Goal: Communication & Community: Answer question/provide support

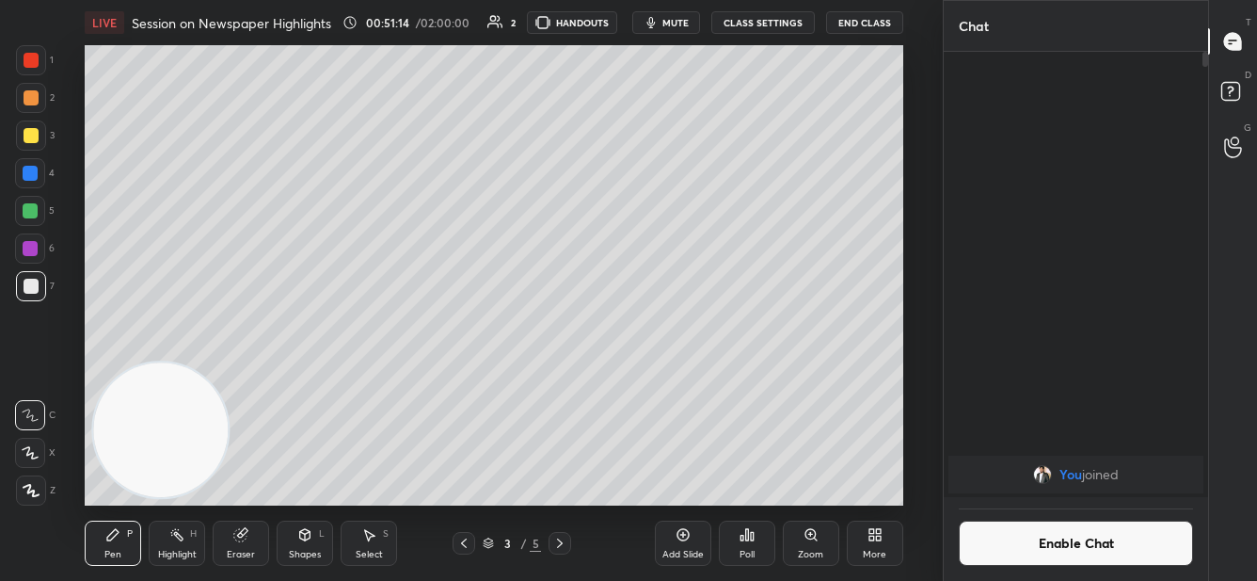
click at [668, 29] on button "mute" at bounding box center [666, 22] width 68 height 23
click at [871, 20] on button "End Class" at bounding box center [864, 22] width 77 height 23
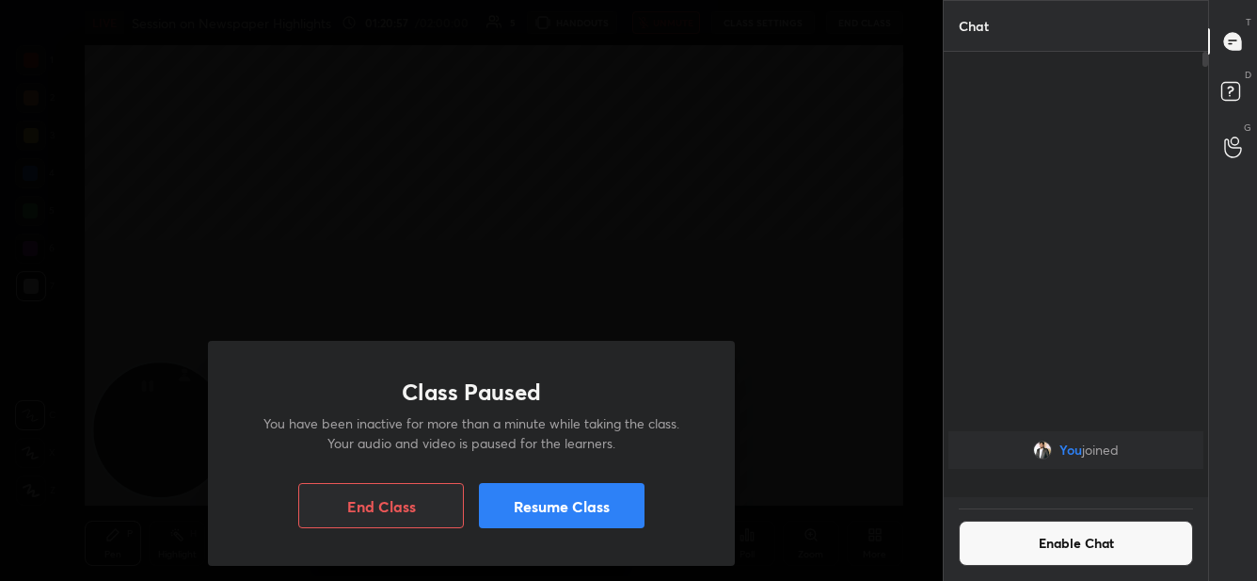
scroll to position [440, 260]
click at [563, 517] on button "Resume Class" at bounding box center [562, 505] width 166 height 45
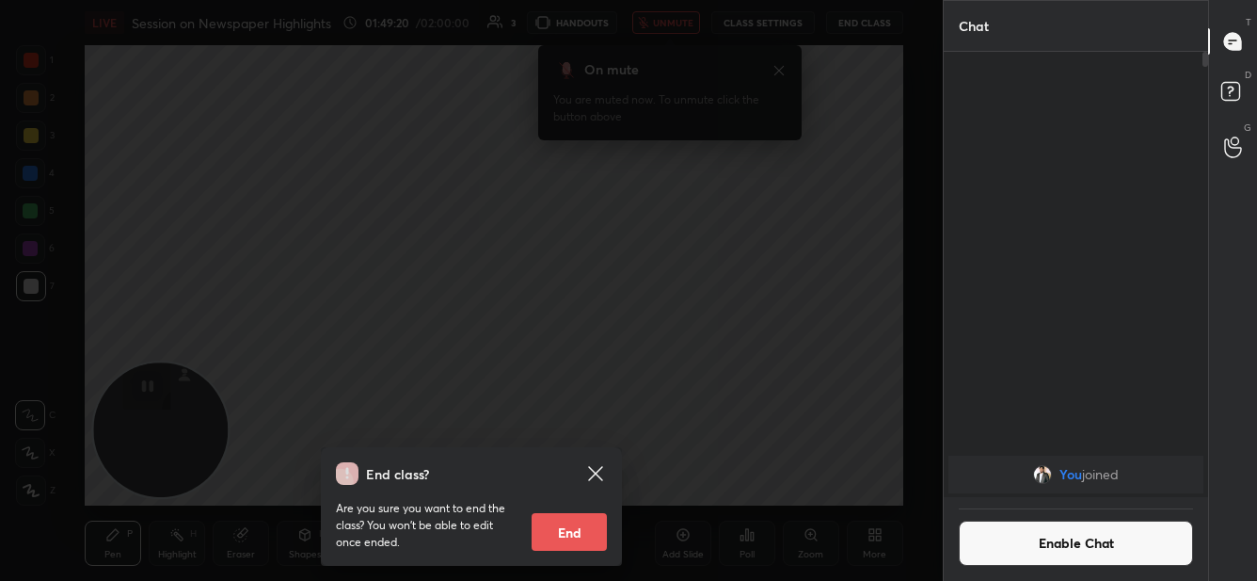
click at [582, 519] on button "End" at bounding box center [569, 532] width 75 height 38
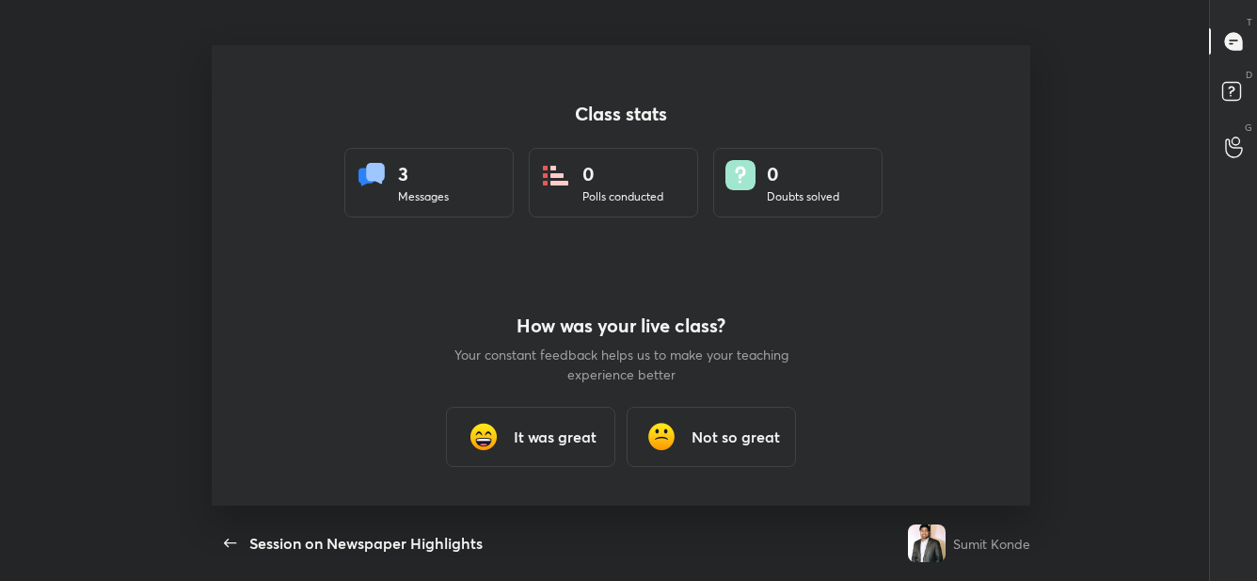
scroll to position [460, 1242]
click at [564, 439] on h3 "It was great" at bounding box center [555, 436] width 83 height 23
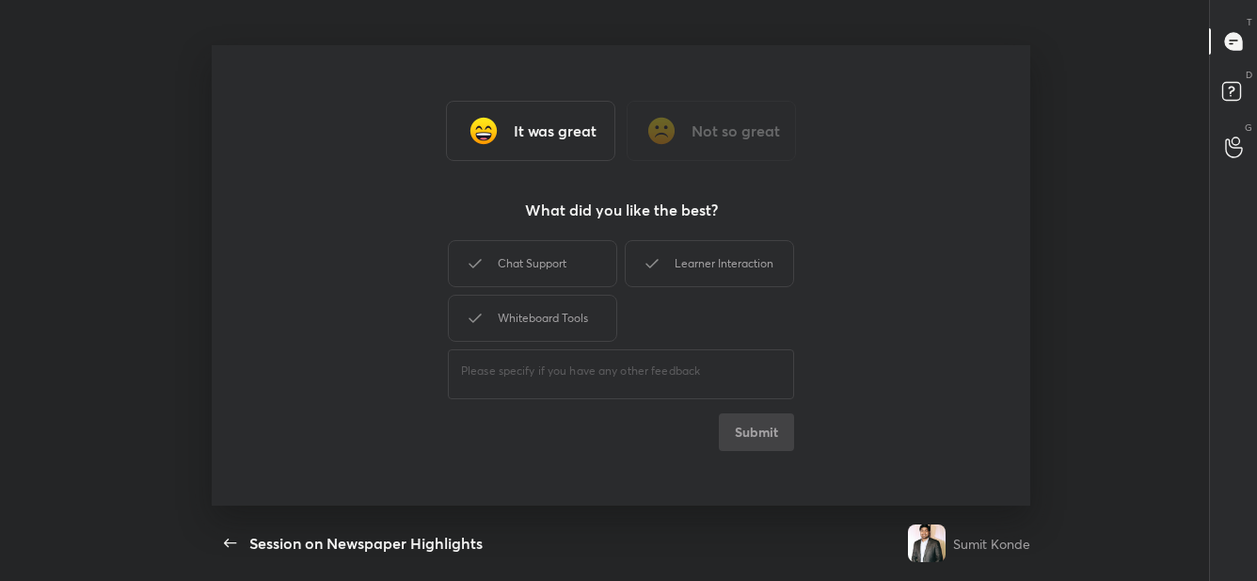
click at [591, 237] on div "Chat Support Learner Interaction Whiteboard Tools" at bounding box center [621, 290] width 346 height 109
click at [593, 264] on div "Chat Support" at bounding box center [532, 263] width 169 height 47
click at [763, 427] on button "Submit" at bounding box center [756, 432] width 75 height 38
